Goal: Task Accomplishment & Management: Manage account settings

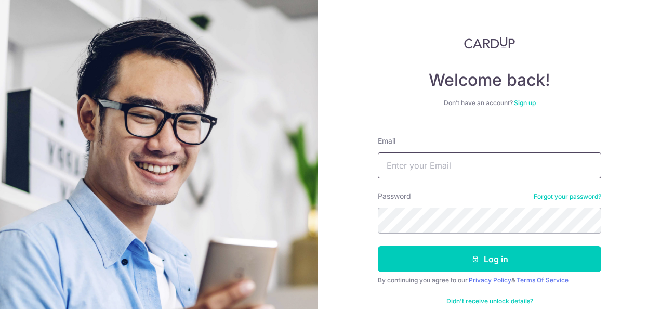
type input "[EMAIL_ADDRESS][DOMAIN_NAME]"
click at [378, 246] on button "Log in" at bounding box center [490, 259] width 224 height 26
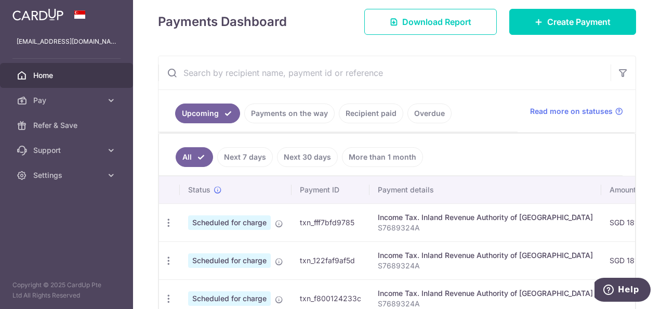
scroll to position [156, 0]
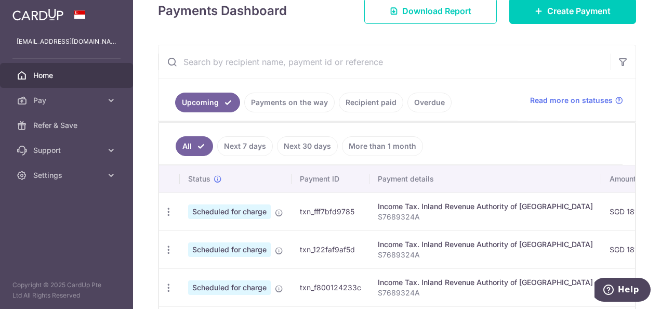
click at [280, 105] on link "Payments on the way" at bounding box center [289, 103] width 90 height 20
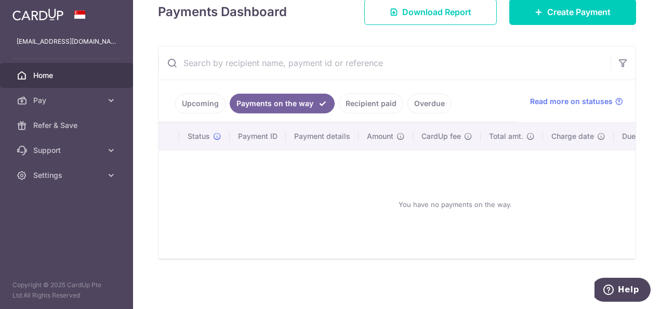
click at [199, 100] on link "Upcoming" at bounding box center [200, 104] width 50 height 20
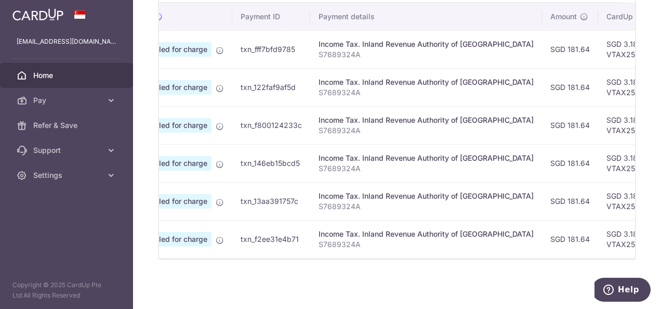
scroll to position [0, 49]
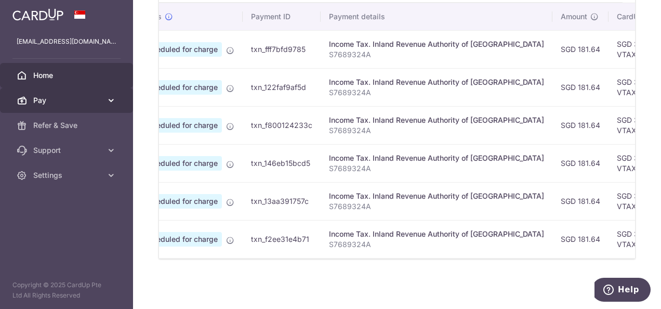
click at [104, 102] on link "Pay" at bounding box center [66, 100] width 133 height 25
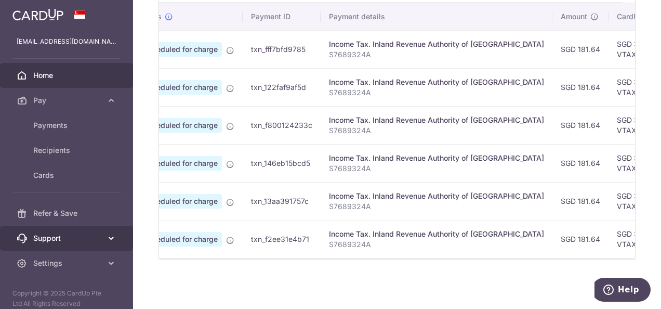
click at [94, 240] on span "Support" at bounding box center [67, 238] width 69 height 10
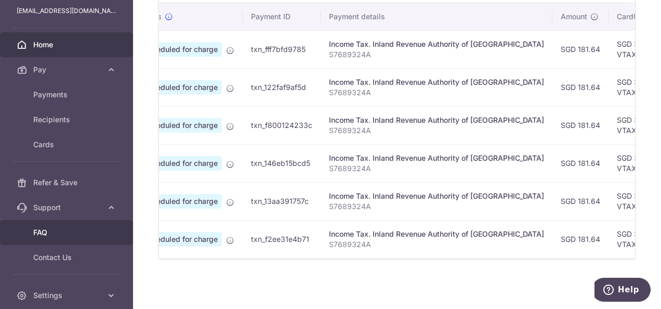
scroll to position [52, 0]
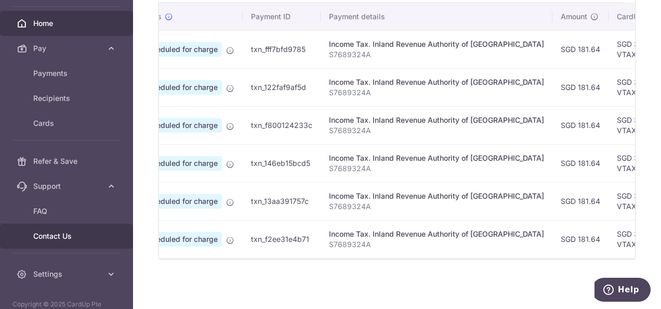
click at [71, 237] on span "Contact Us" at bounding box center [67, 236] width 69 height 10
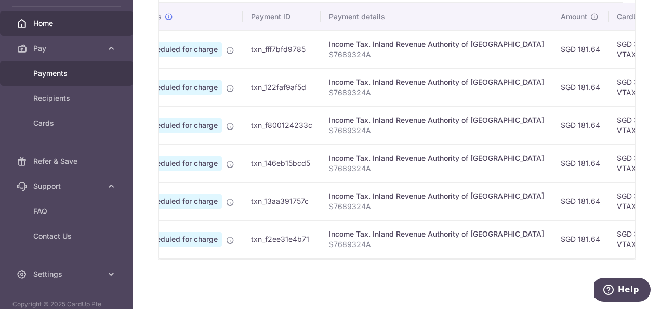
click at [53, 75] on span "Payments" at bounding box center [67, 73] width 69 height 10
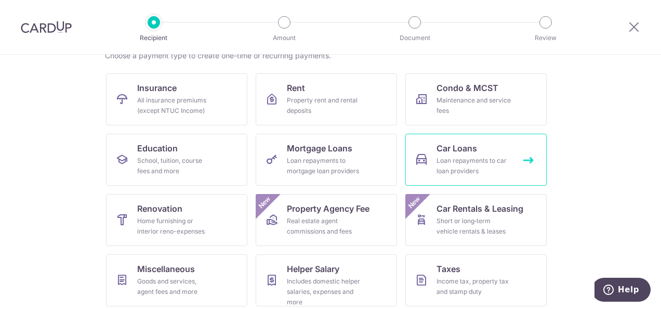
scroll to position [104, 0]
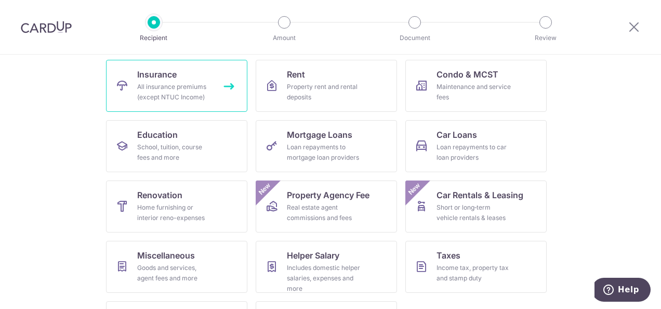
click at [180, 90] on div "All insurance premiums (except NTUC Income)" at bounding box center [174, 92] width 75 height 21
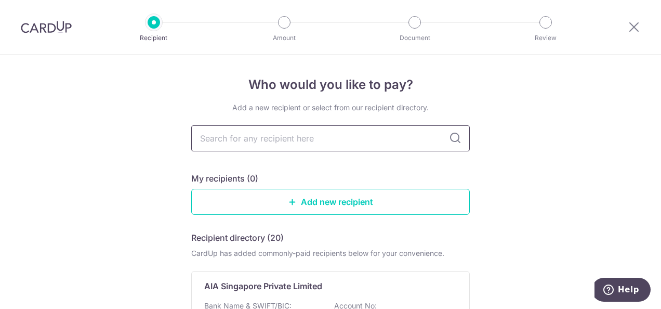
click at [320, 138] on input "text" at bounding box center [330, 138] width 279 height 26
type input "prudential"
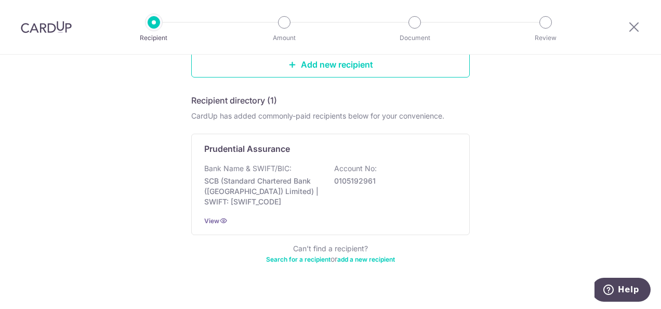
scroll to position [153, 0]
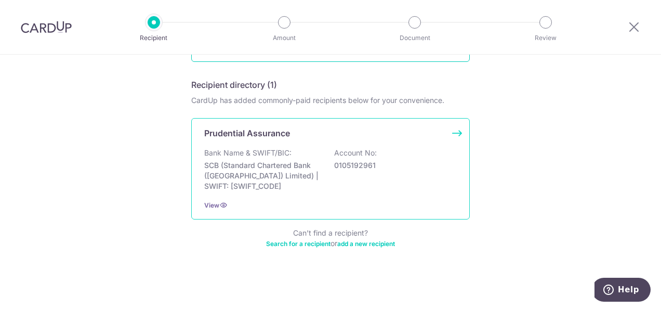
click at [264, 163] on p "SCB (Standard Chartered Bank (Singapore) Limited) | SWIFT: SCBLSG22XXX" at bounding box center [262, 175] width 116 height 31
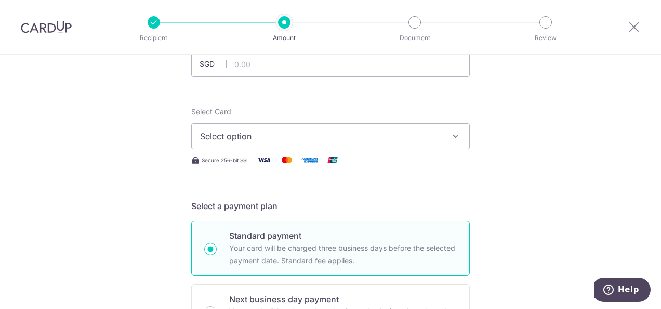
scroll to position [52, 0]
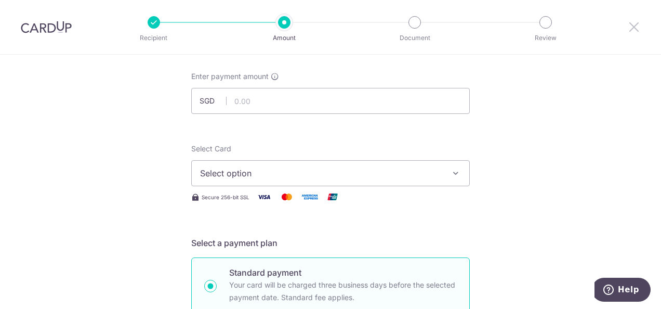
drag, startPoint x: 635, startPoint y: 27, endPoint x: 384, endPoint y: 58, distance: 253.5
click at [635, 27] on icon at bounding box center [634, 26] width 12 height 13
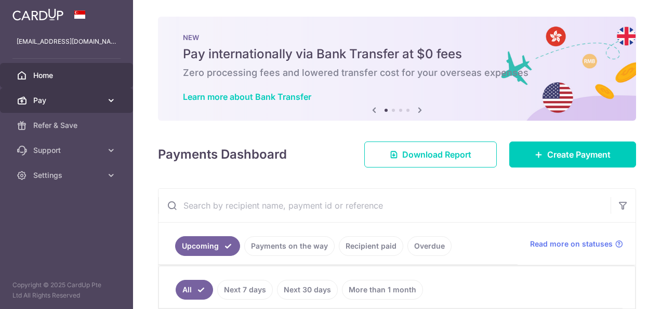
click at [57, 104] on span "Pay" at bounding box center [67, 100] width 69 height 10
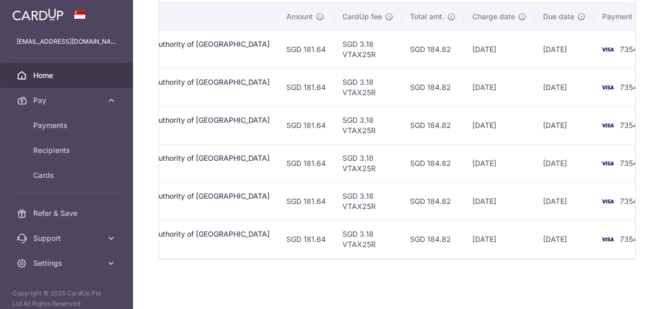
scroll to position [255, 0]
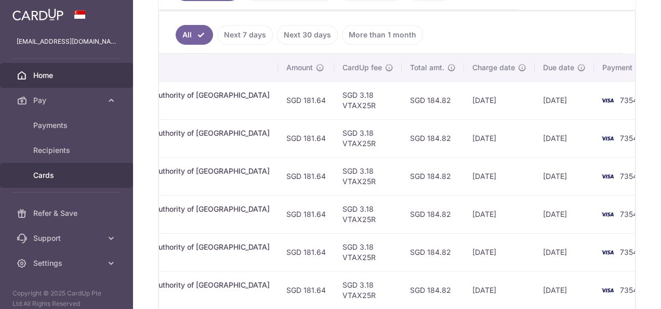
click at [50, 176] on span "Cards" at bounding box center [67, 175] width 69 height 10
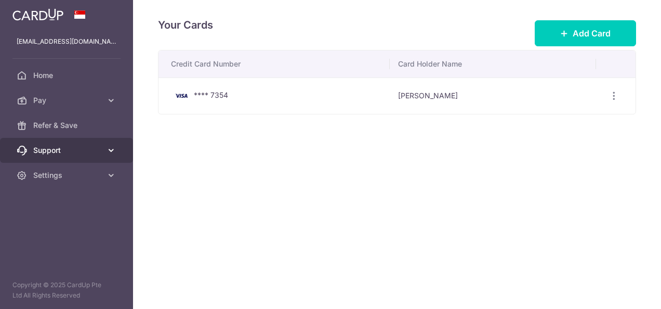
click at [55, 148] on span "Support" at bounding box center [67, 150] width 69 height 10
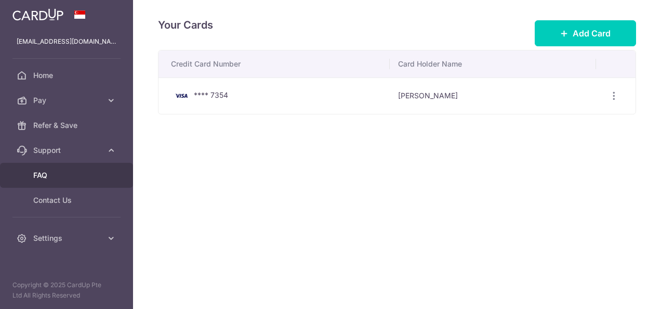
click at [45, 173] on span "FAQ" at bounding box center [67, 175] width 69 height 10
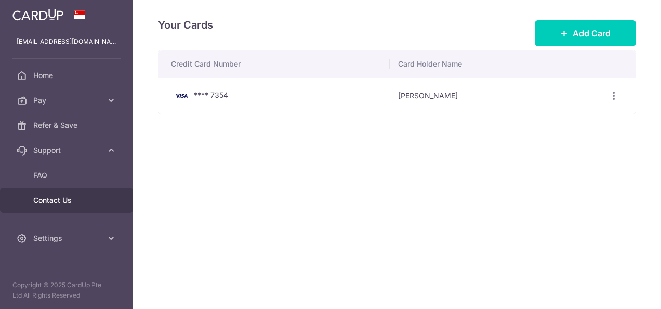
click at [57, 196] on span "Contact Us" at bounding box center [67, 200] width 69 height 10
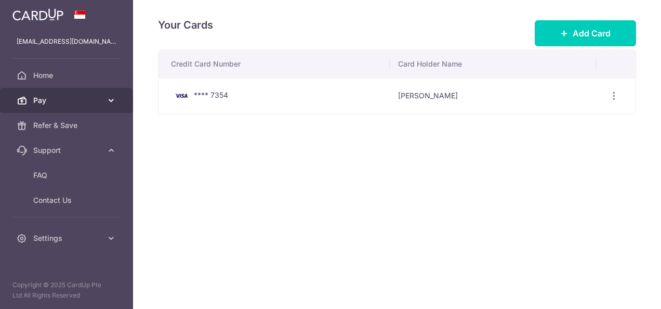
click at [82, 100] on span "Pay" at bounding box center [67, 100] width 69 height 10
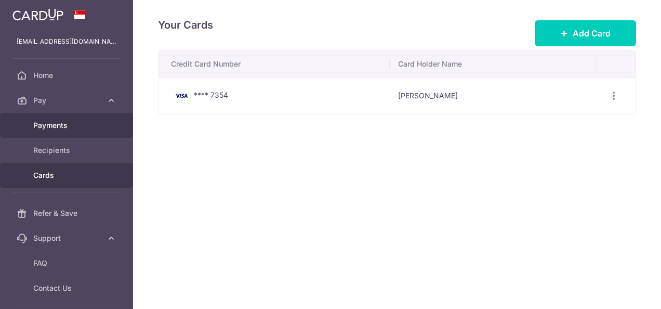
click at [63, 124] on span "Payments" at bounding box center [67, 125] width 69 height 10
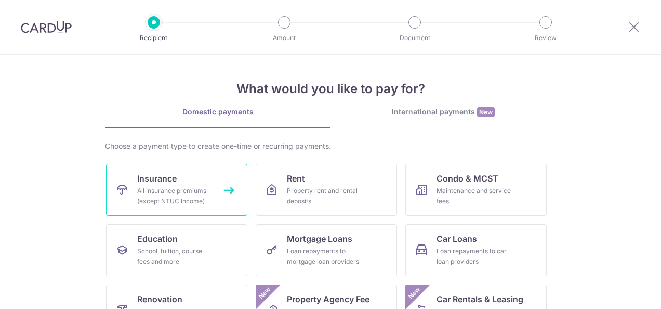
click at [193, 186] on div "All insurance premiums (except NTUC Income)" at bounding box center [174, 196] width 75 height 21
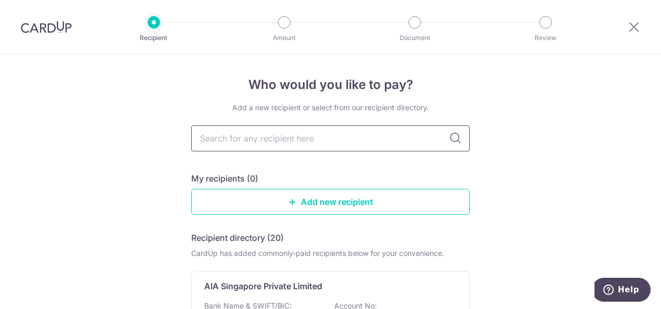
click at [344, 139] on input "text" at bounding box center [330, 138] width 279 height 26
type input "prudential"
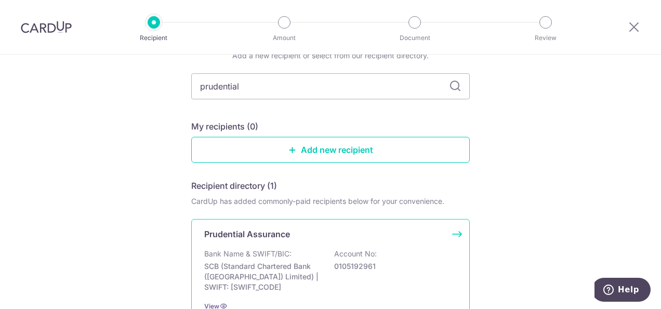
scroll to position [104, 0]
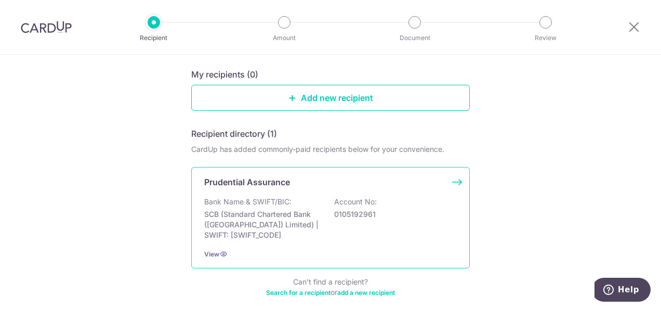
click at [320, 212] on div "Bank Name & SWIFT/BIC: SCB (Standard Chartered Bank (Singapore) Limited) | SWIF…" at bounding box center [330, 219] width 253 height 44
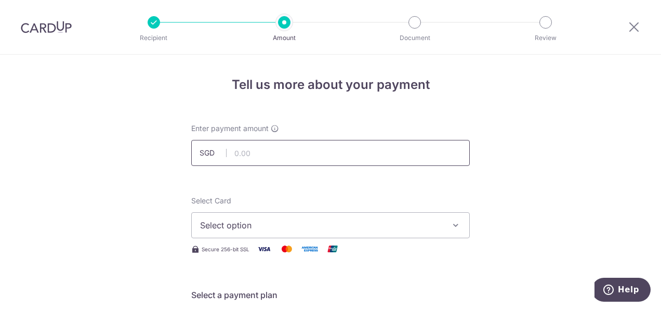
click at [270, 150] on input "text" at bounding box center [330, 153] width 279 height 26
type input "810.00"
click at [304, 228] on span "Select option" at bounding box center [321, 225] width 242 height 12
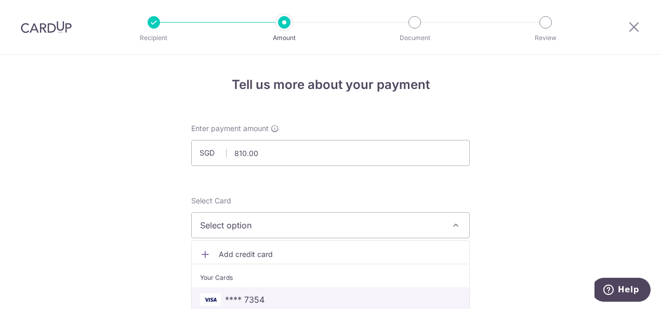
click at [249, 300] on span "**** 7354" at bounding box center [245, 299] width 40 height 12
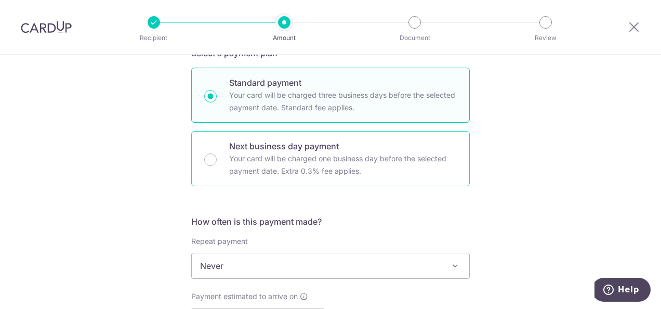
scroll to position [260, 0]
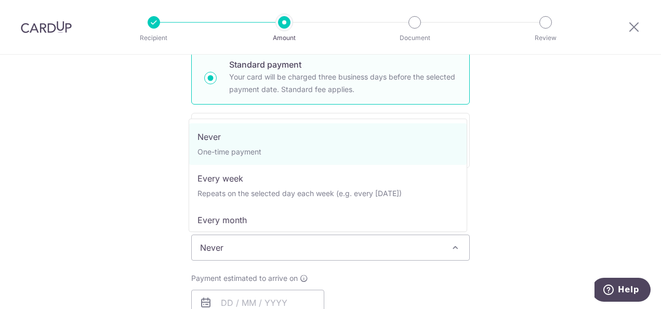
click at [379, 248] on span "Never" at bounding box center [331, 247] width 278 height 25
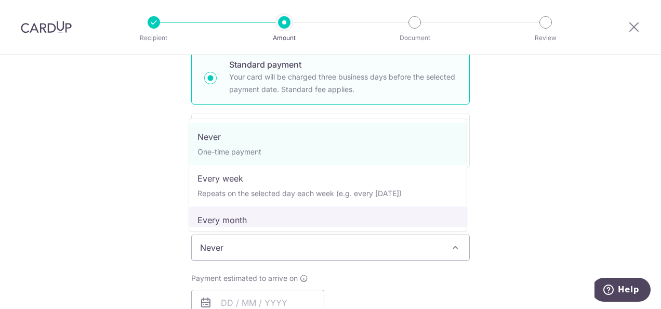
select select "3"
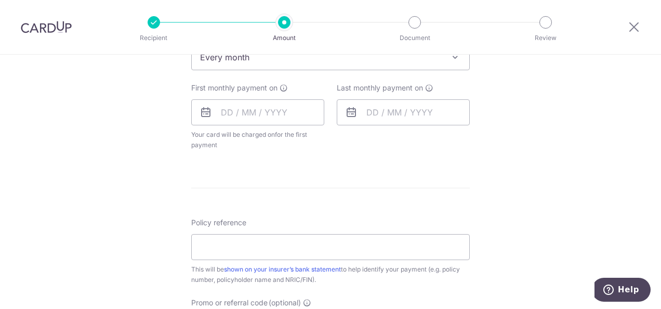
scroll to position [520, 0]
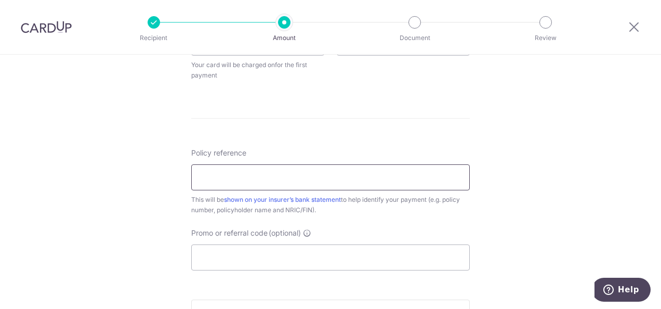
click at [268, 177] on input "Policy reference" at bounding box center [330, 177] width 279 height 26
paste input "A1000095"
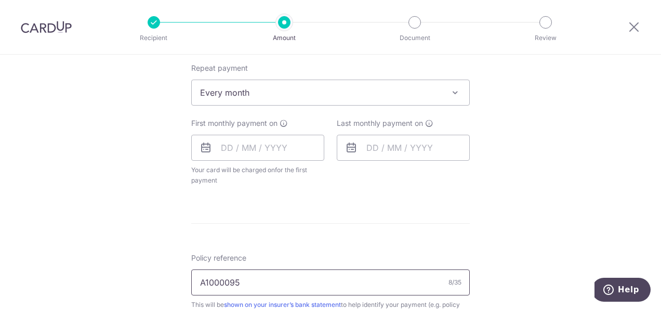
scroll to position [364, 0]
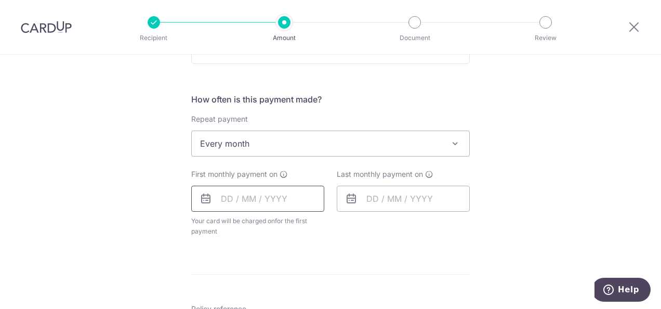
type input "A1000095"
click at [296, 201] on input "text" at bounding box center [257, 199] width 133 height 26
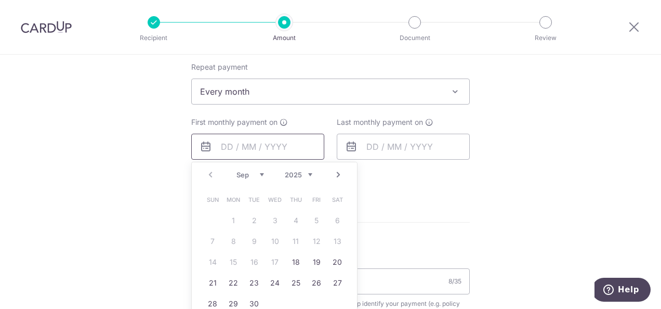
scroll to position [468, 0]
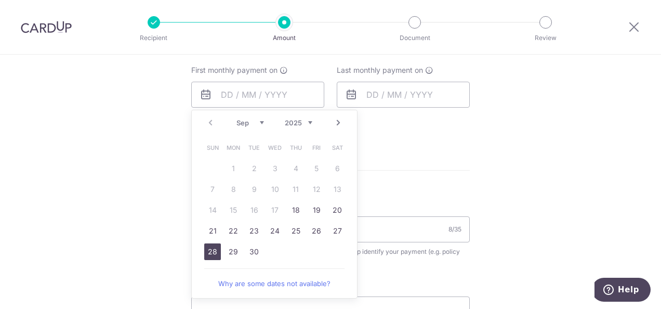
click at [212, 251] on link "28" at bounding box center [212, 251] width 17 height 17
type input "28/09/2025"
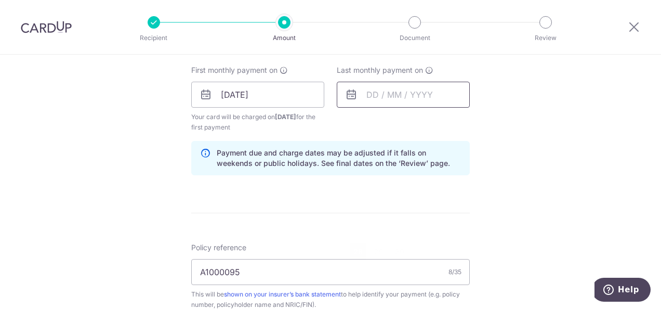
click at [444, 92] on input "text" at bounding box center [403, 95] width 133 height 26
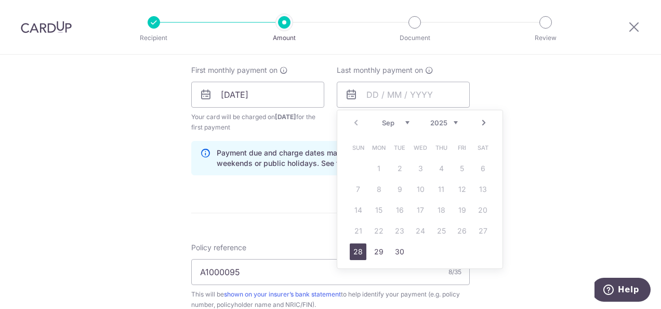
click at [456, 121] on div "Prev Next Sep Oct Nov Dec 2025 2026 2027 2028 2029 2030 2031 2032 2033 2034 2035" at bounding box center [419, 122] width 165 height 25
click at [452, 121] on select "2025 2026 2027 2028 2029 2030 2031 2032 2033 2034 2035" at bounding box center [445, 123] width 28 height 8
click at [405, 122] on select "Jan Feb Mar Apr May Jun Jul Aug Sep Oct Nov Dec" at bounding box center [396, 123] width 28 height 8
click at [463, 252] on link "28" at bounding box center [462, 251] width 17 height 17
type input "28/08/2026"
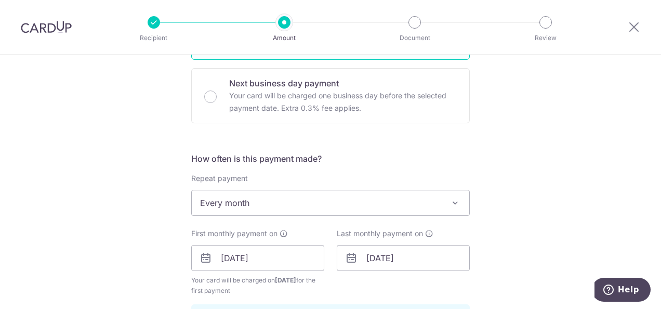
scroll to position [373, 0]
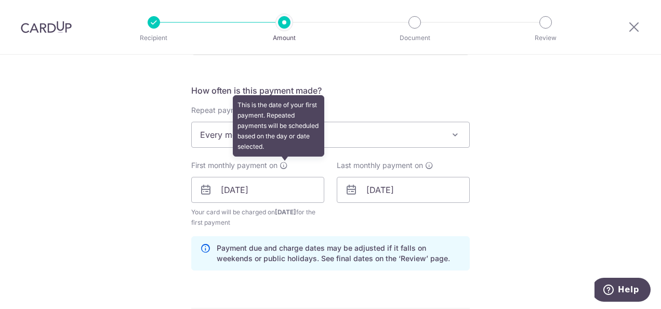
click at [283, 165] on icon at bounding box center [284, 165] width 8 height 8
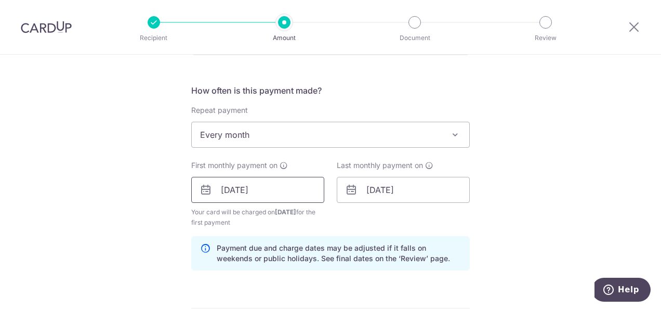
click at [281, 187] on input "28/09/2025" at bounding box center [257, 190] width 133 height 26
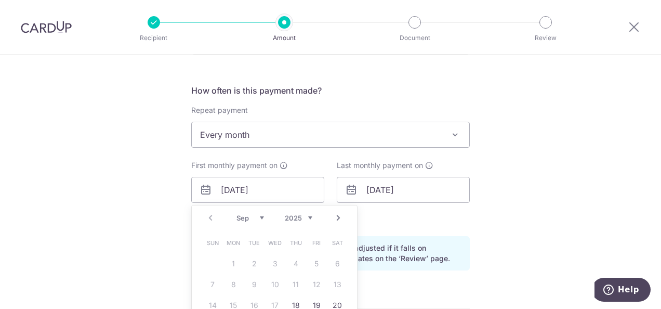
click at [260, 214] on select "Sep Oct Nov Dec" at bounding box center [251, 218] width 28 height 8
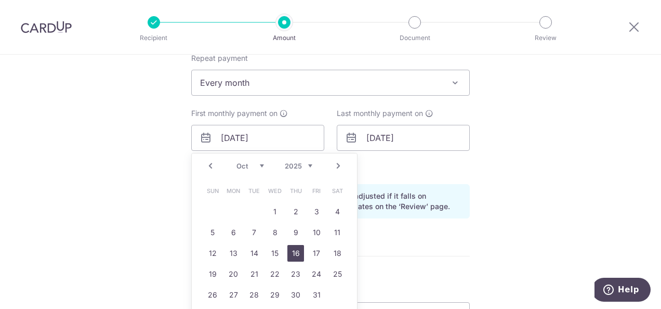
click at [292, 254] on link "16" at bounding box center [296, 253] width 17 height 17
type input "16/10/2025"
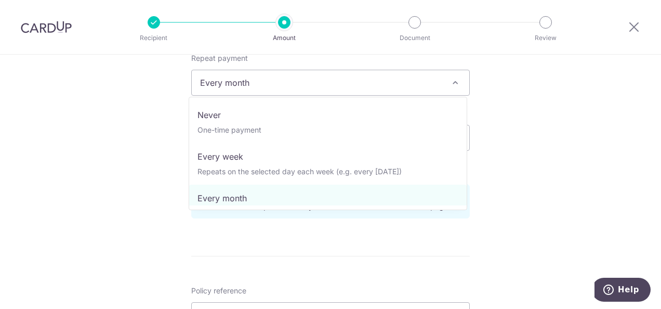
click at [453, 79] on span at bounding box center [455, 82] width 12 height 12
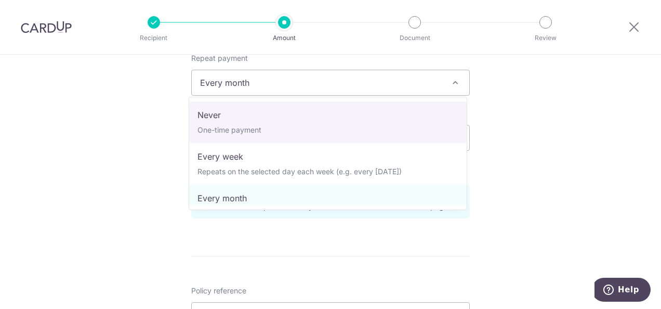
select select "1"
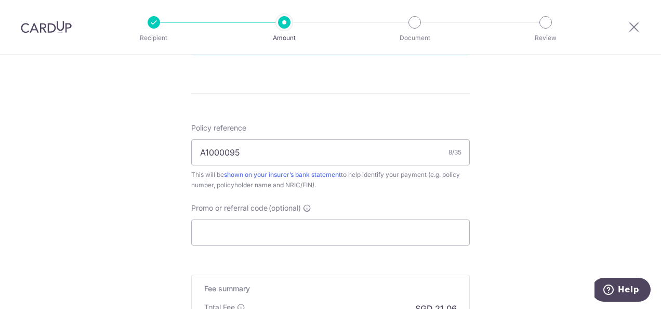
scroll to position [581, 0]
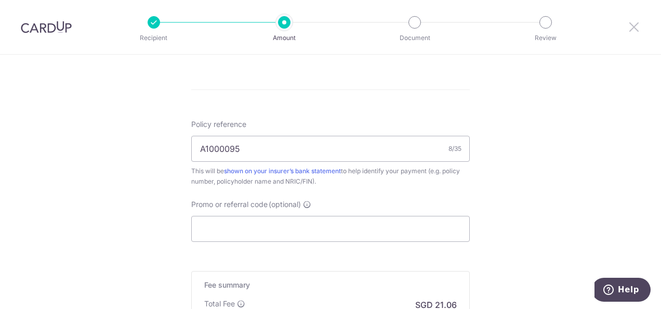
drag, startPoint x: 633, startPoint y: 30, endPoint x: 390, endPoint y: 56, distance: 244.3
click at [633, 30] on icon at bounding box center [634, 26] width 12 height 13
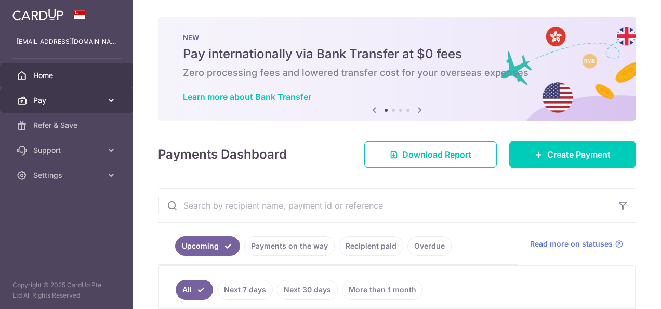
click at [51, 103] on span "Pay" at bounding box center [67, 100] width 69 height 10
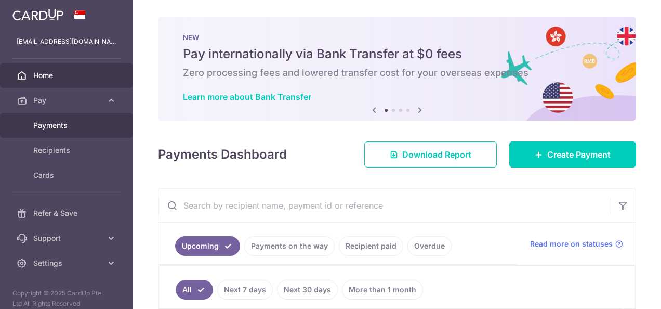
click at [50, 127] on span "Payments" at bounding box center [67, 125] width 69 height 10
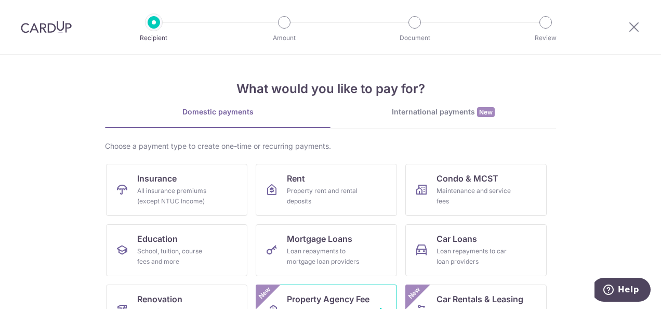
scroll to position [104, 0]
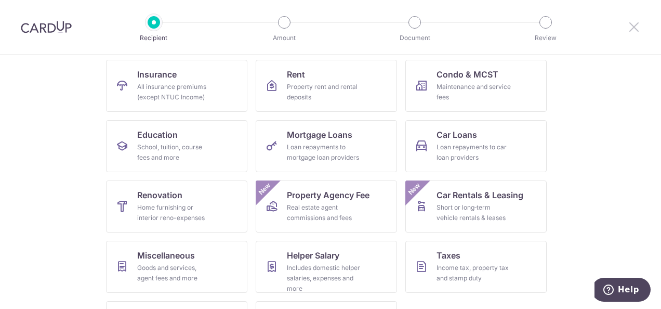
click at [632, 27] on icon at bounding box center [634, 26] width 12 height 13
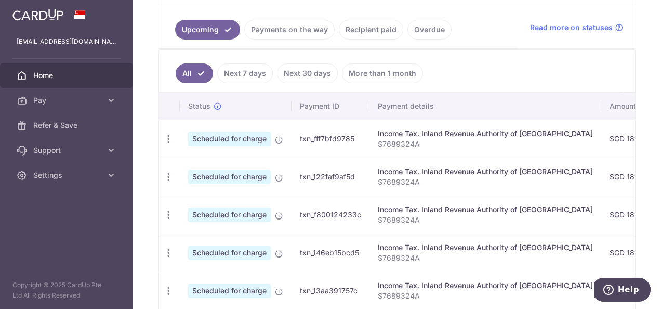
scroll to position [307, 0]
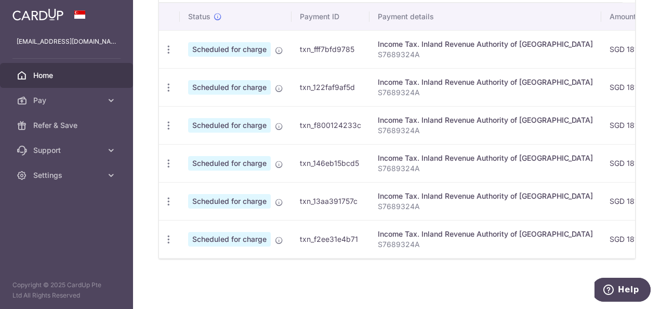
click at [399, 252] on td "Income Tax. Inland Revenue Authority of Singapore S7689324A" at bounding box center [486, 239] width 232 height 38
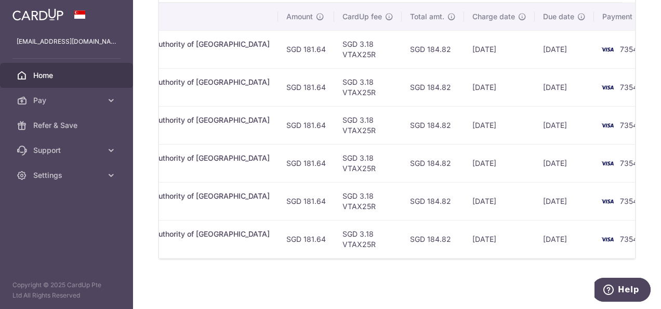
scroll to position [0, 0]
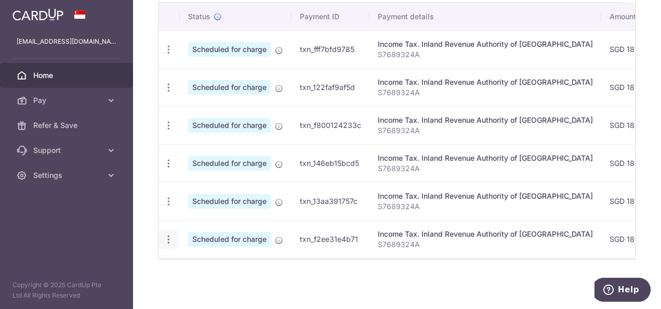
click at [170, 234] on icon "button" at bounding box center [168, 239] width 11 height 11
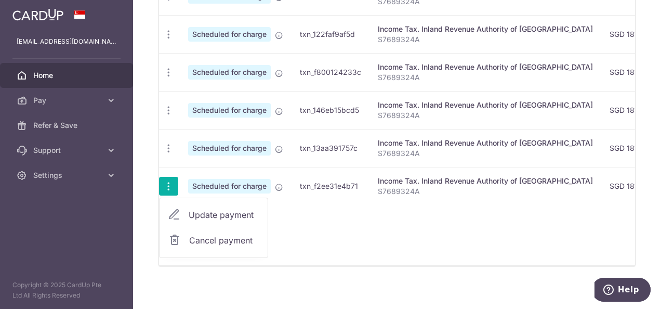
click at [191, 236] on span "Cancel payment" at bounding box center [224, 240] width 70 height 12
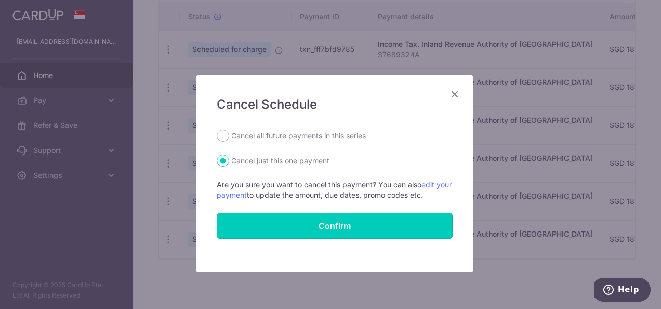
click at [280, 223] on button "Confirm" at bounding box center [335, 226] width 236 height 26
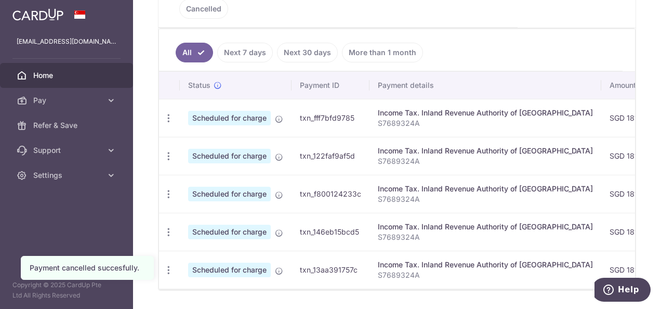
scroll to position [281, 0]
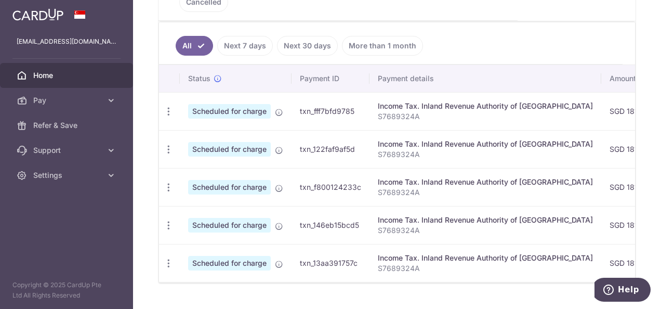
click at [373, 36] on link "More than 1 month" at bounding box center [382, 46] width 81 height 20
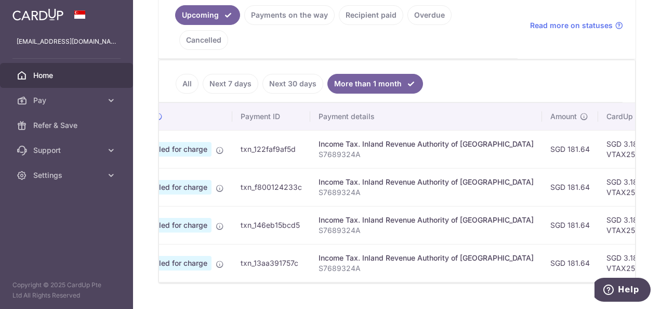
scroll to position [0, 0]
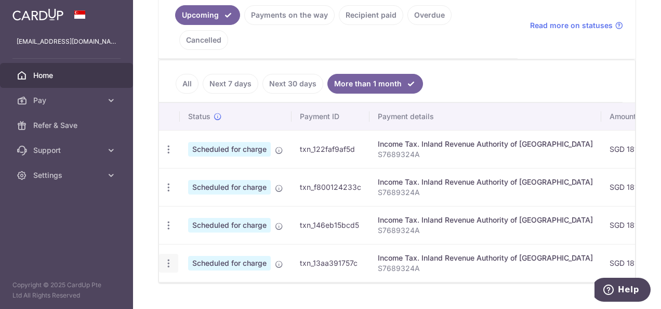
click at [167, 258] on icon "button" at bounding box center [168, 263] width 11 height 11
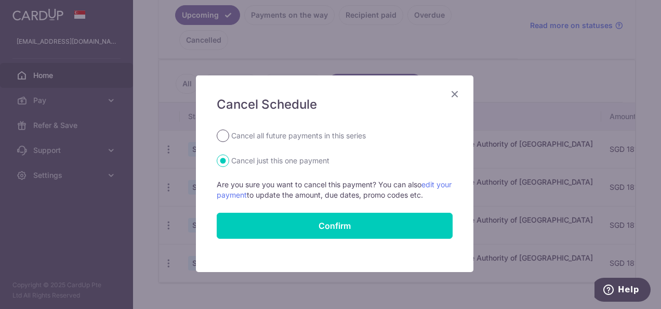
click at [218, 136] on input "Cancel all future payments in this series" at bounding box center [223, 135] width 12 height 12
radio input "true"
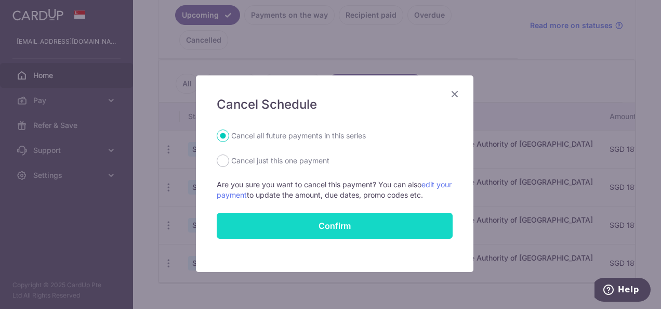
click at [306, 223] on button "Confirm" at bounding box center [335, 226] width 236 height 26
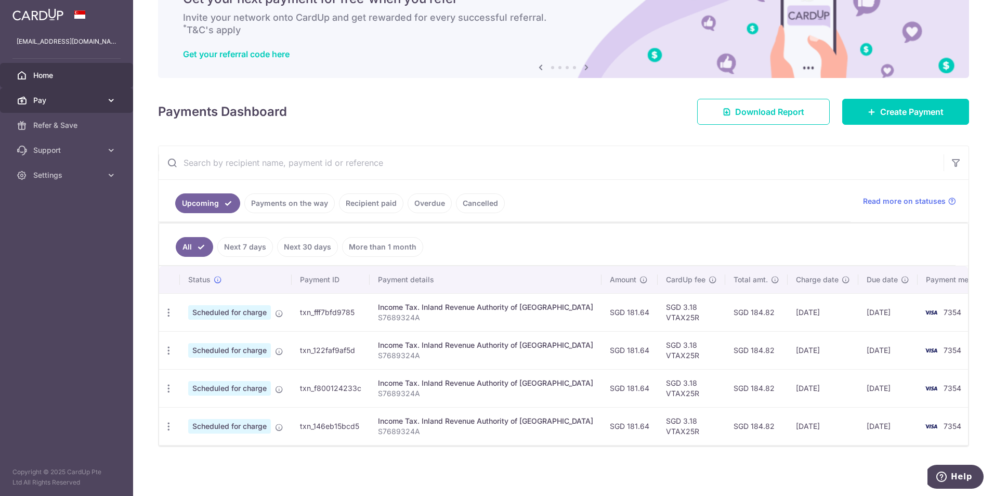
click at [48, 98] on span "Pay" at bounding box center [67, 100] width 69 height 10
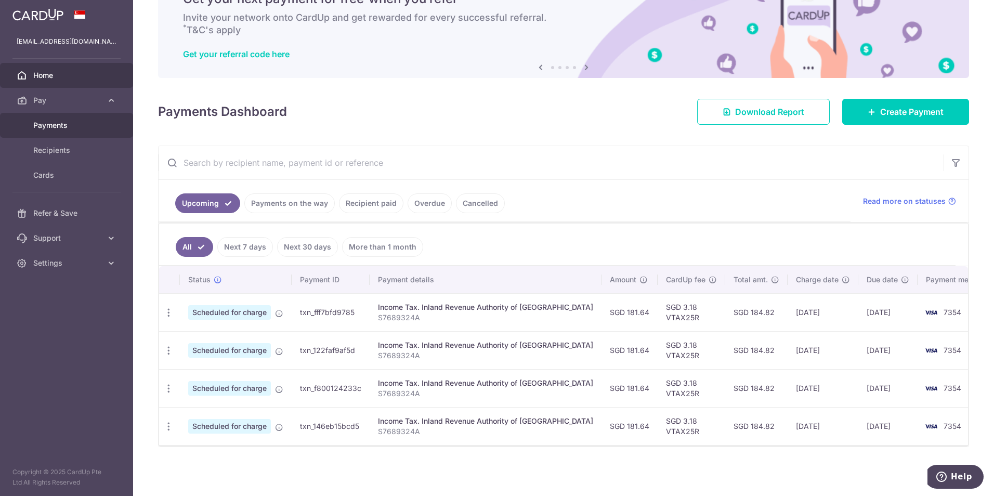
click at [66, 126] on span "Payments" at bounding box center [67, 125] width 69 height 10
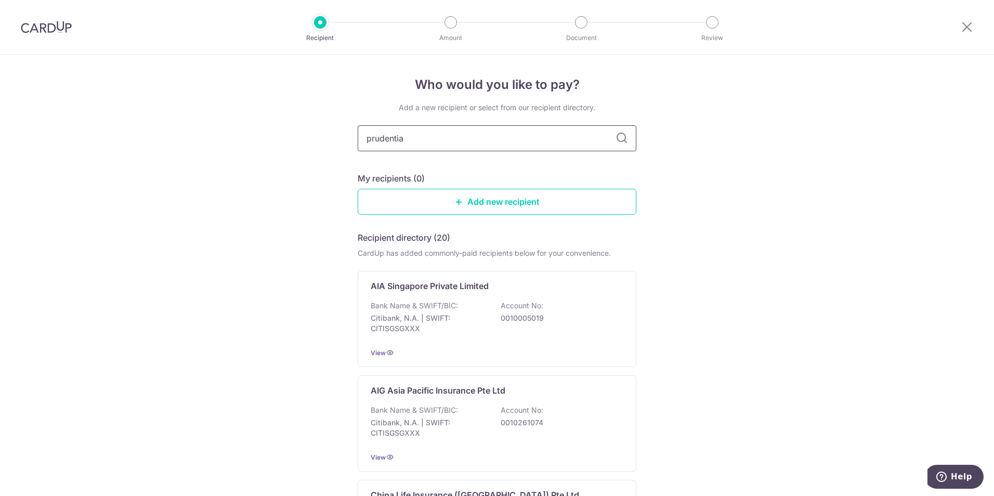
type input "prudential"
